Goal: Task Accomplishment & Management: Manage account settings

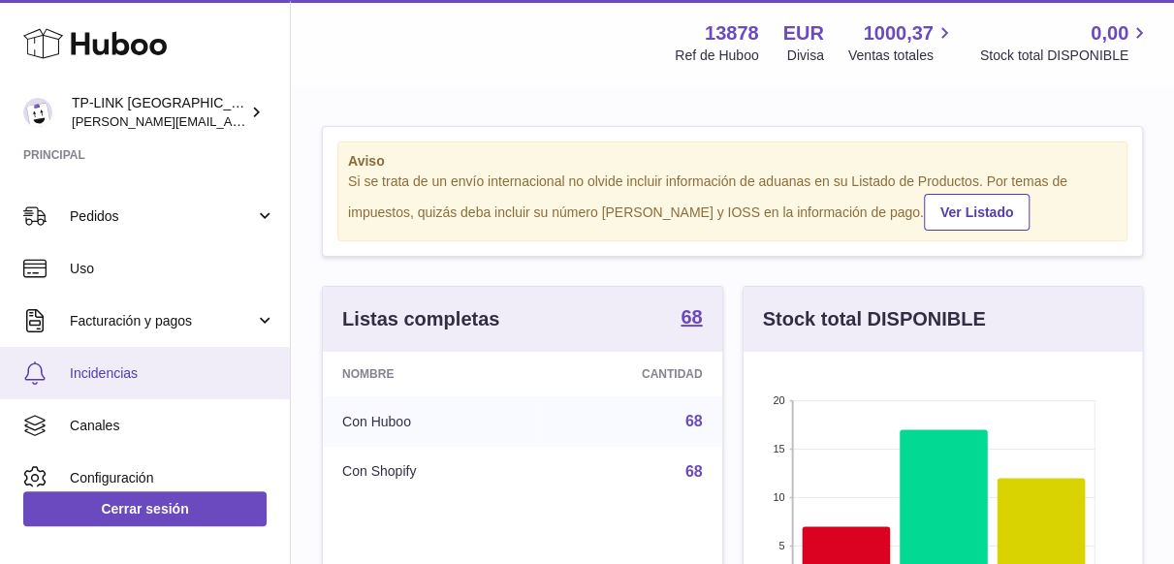
scroll to position [97, 0]
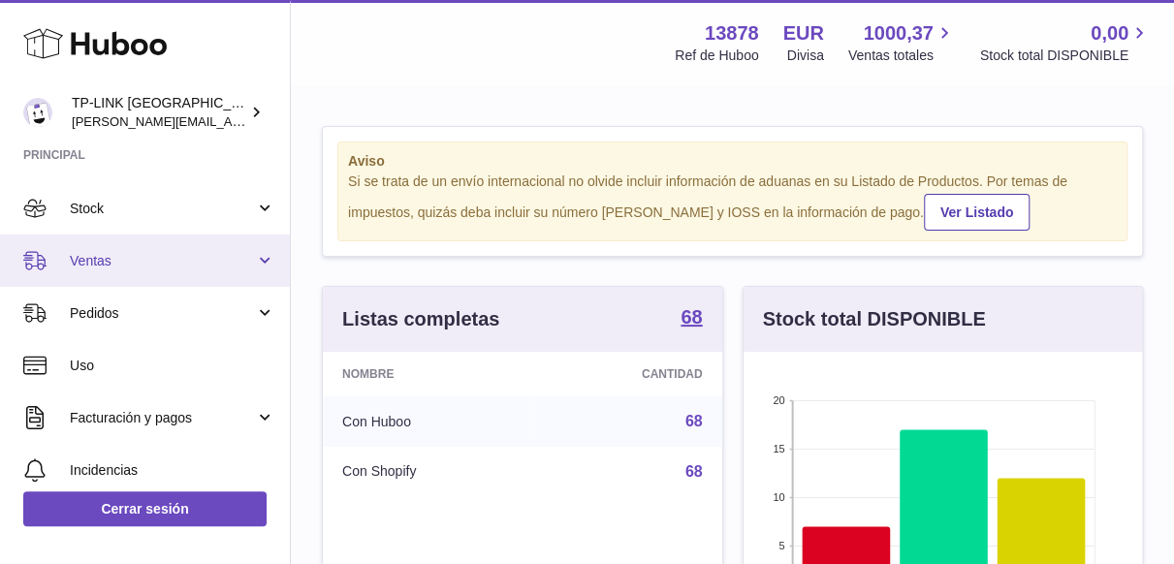
drag, startPoint x: 250, startPoint y: 265, endPoint x: 240, endPoint y: 276, distance: 15.1
click at [250, 265] on span "Ventas" at bounding box center [162, 261] width 185 height 18
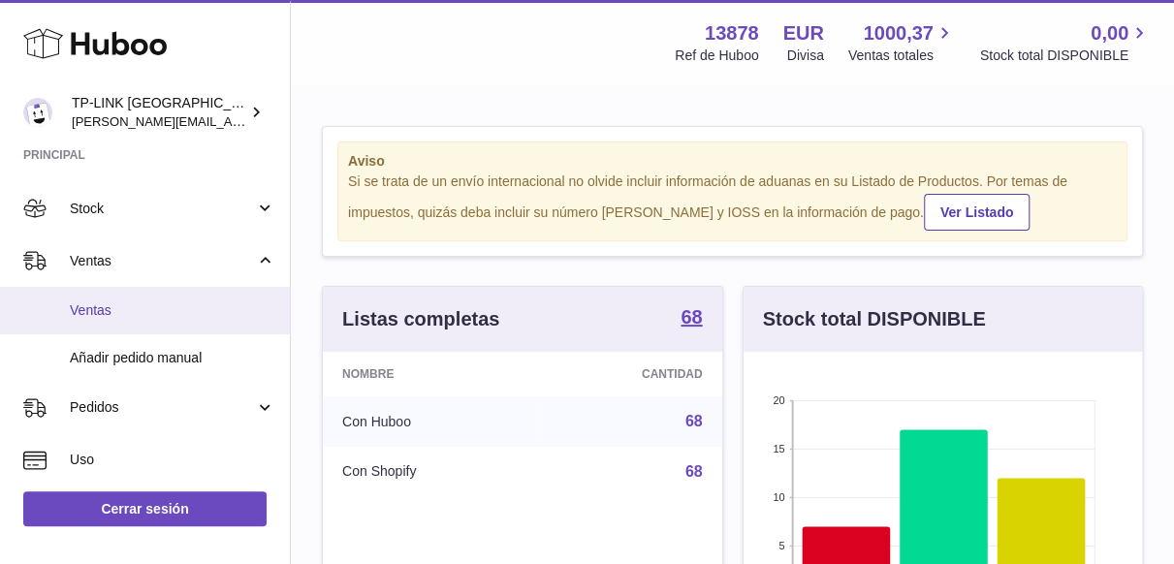
click at [133, 309] on span "Ventas" at bounding box center [173, 311] width 206 height 18
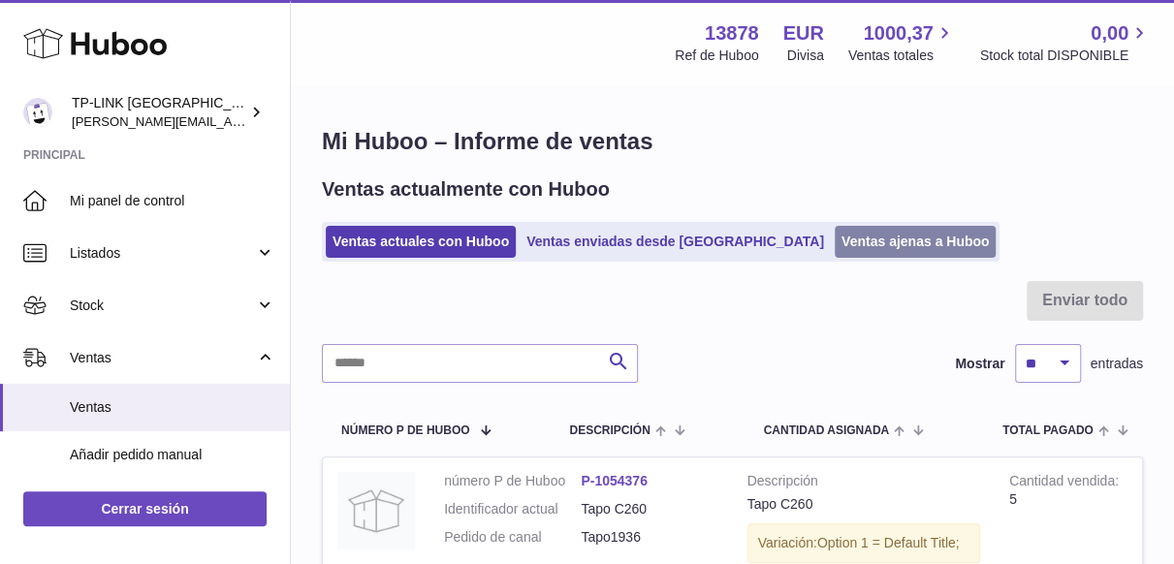
click at [835, 234] on link "Ventas ajenas a Huboo" at bounding box center [916, 242] width 162 height 32
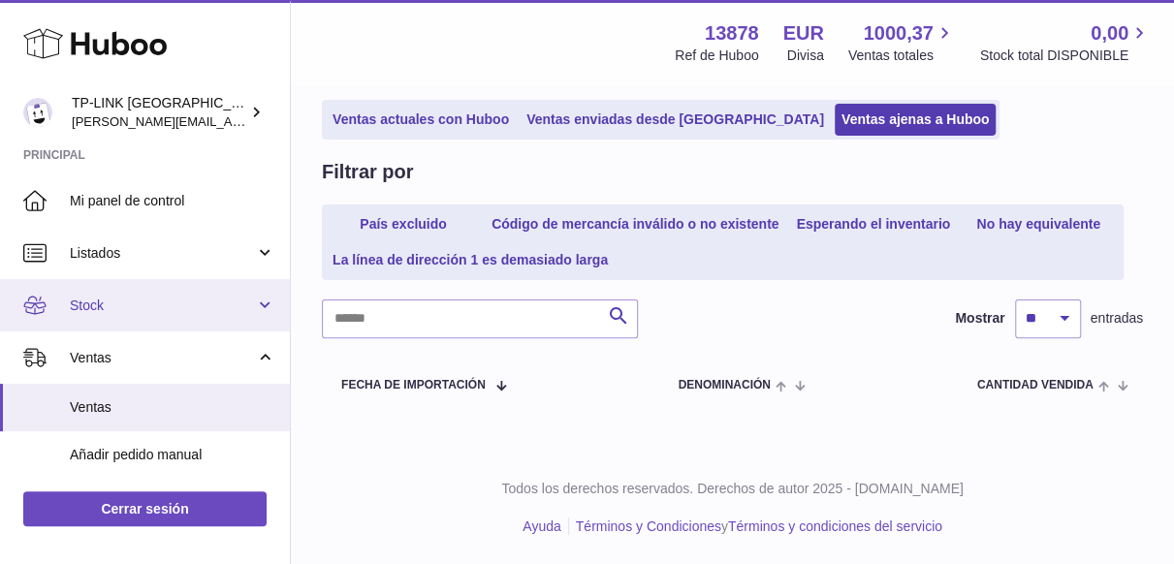
drag, startPoint x: 253, startPoint y: 309, endPoint x: 244, endPoint y: 326, distance: 18.7
click at [253, 309] on link "Stock" at bounding box center [145, 305] width 290 height 52
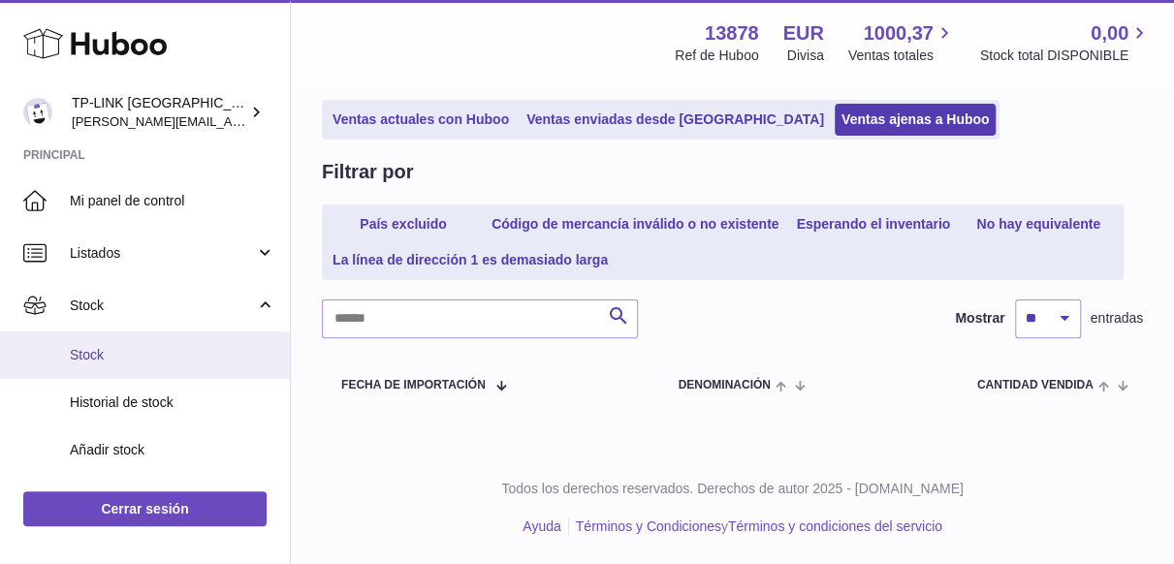
click at [132, 361] on span "Stock" at bounding box center [173, 355] width 206 height 18
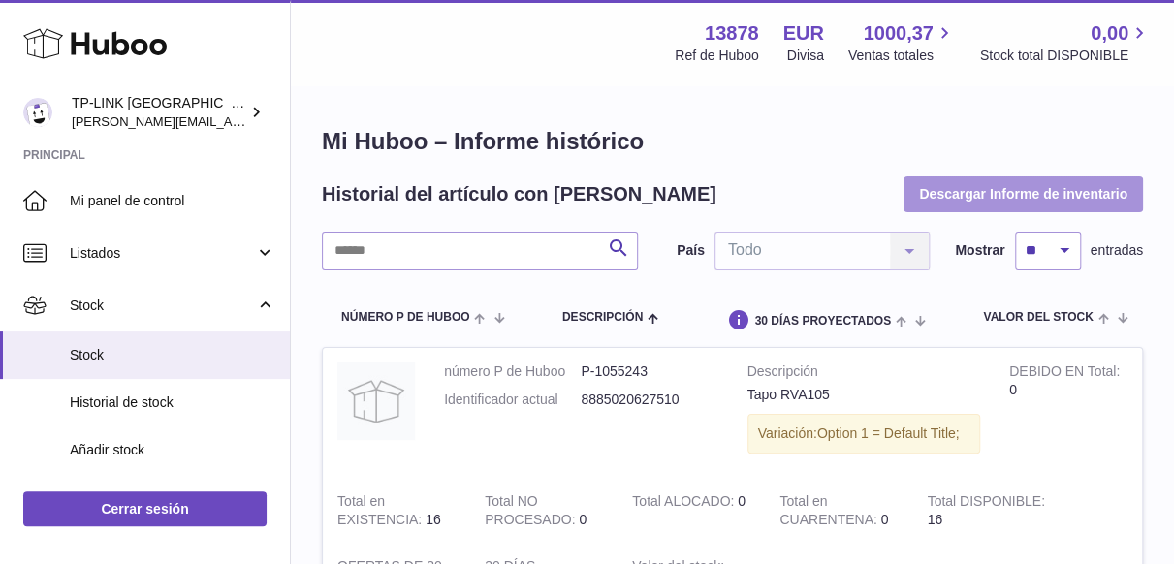
click at [964, 195] on button "Descargar Informe de inventario" at bounding box center [1024, 193] width 240 height 35
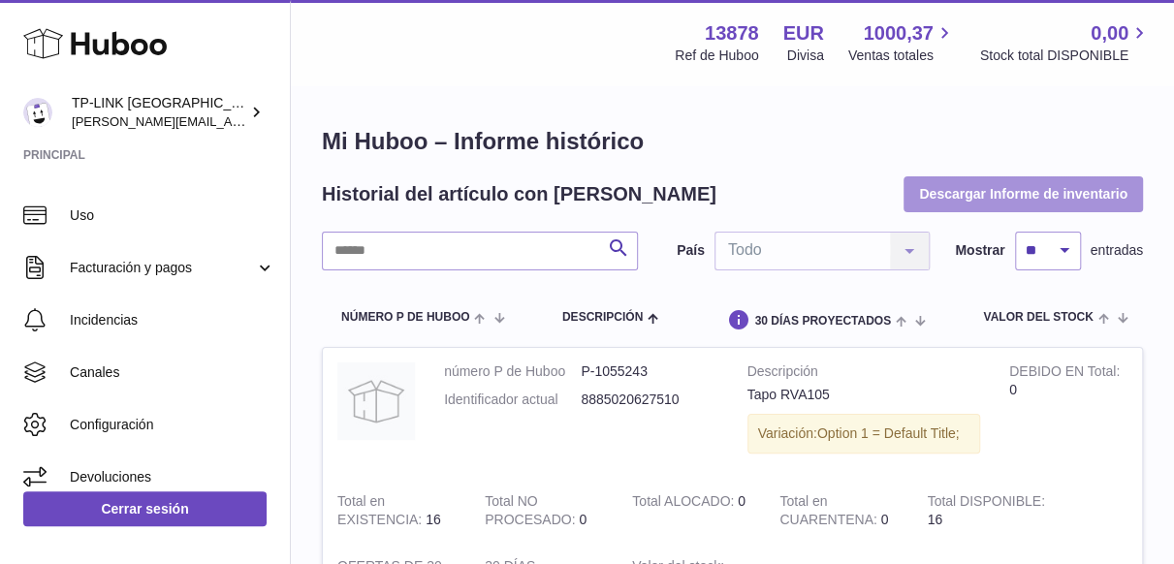
scroll to position [485, 0]
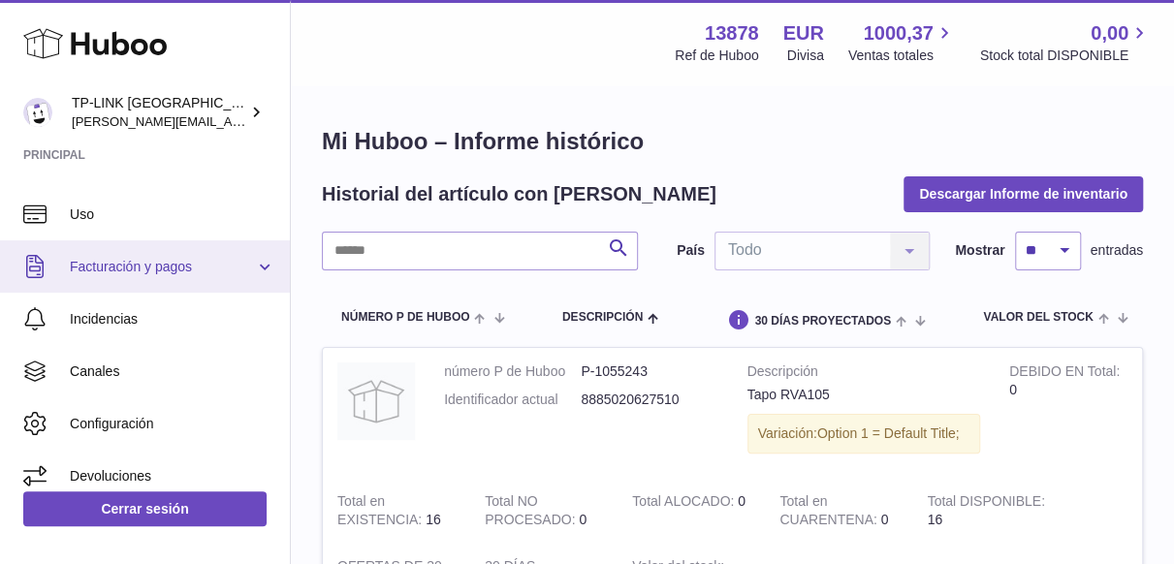
click at [262, 264] on link "Facturación y pagos" at bounding box center [145, 266] width 290 height 52
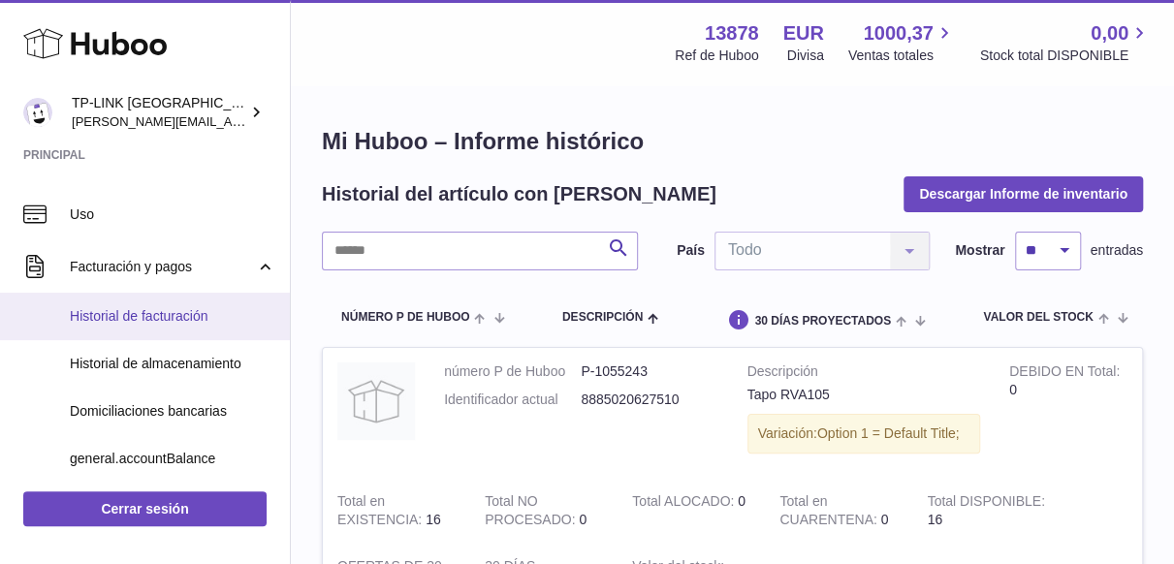
click at [120, 317] on span "Historial de facturación" at bounding box center [173, 316] width 206 height 18
